Goal: Information Seeking & Learning: Understand process/instructions

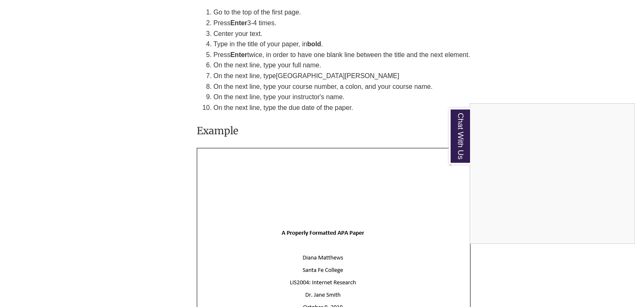
scroll to position [1844, 0]
